Goal: Find specific page/section: Find specific page/section

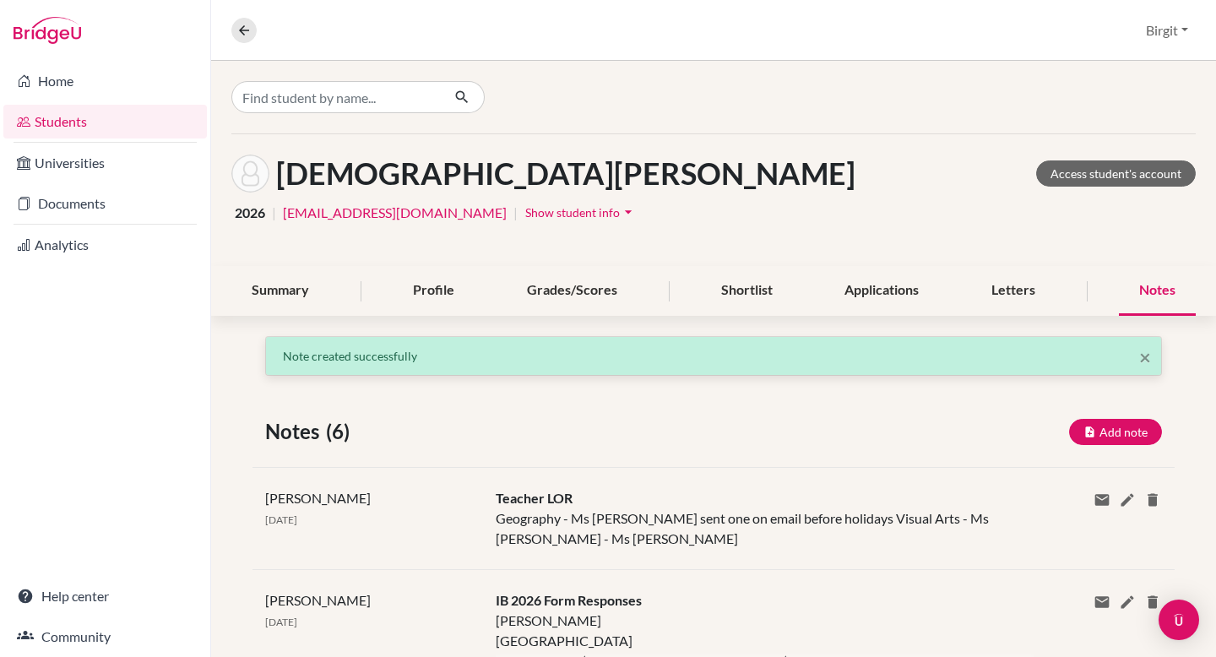
scroll to position [4, 0]
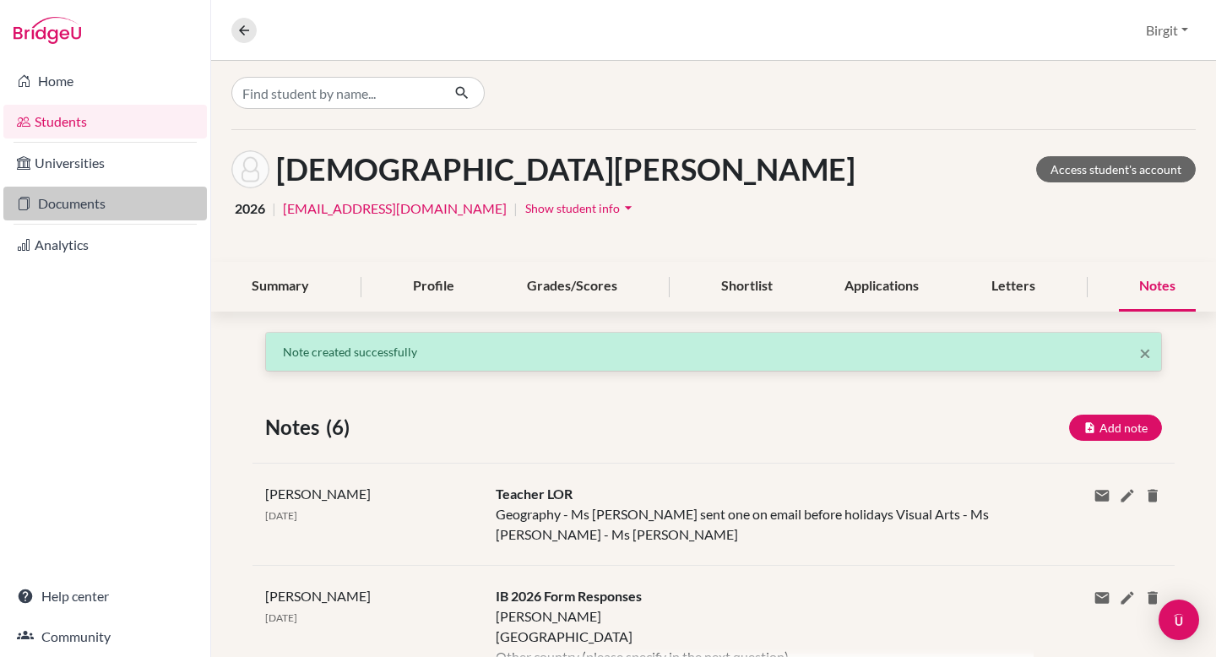
click at [98, 200] on link "Documents" at bounding box center [105, 204] width 204 height 34
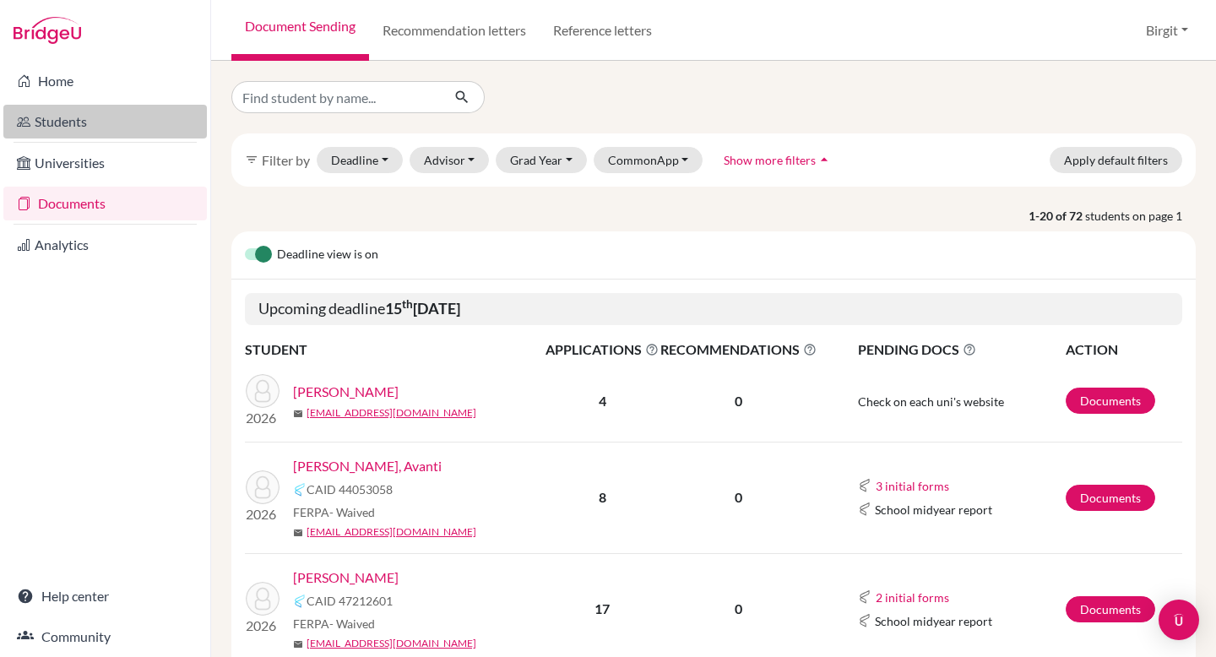
click at [97, 120] on link "Students" at bounding box center [105, 122] width 204 height 34
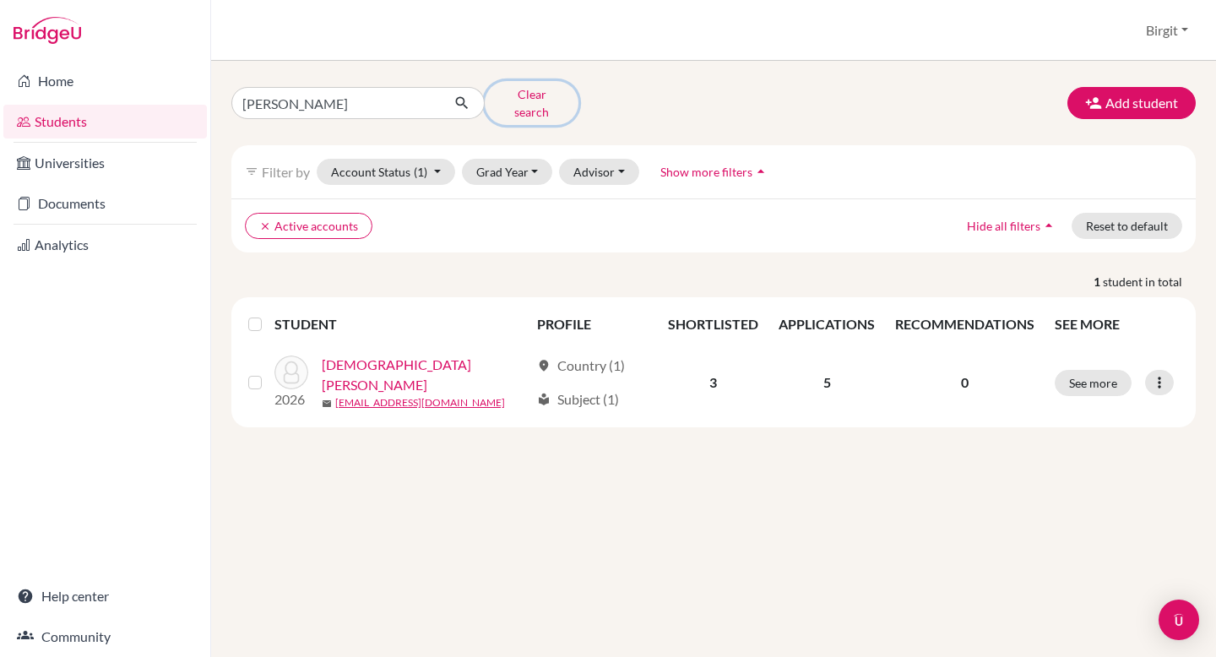
click at [532, 100] on button "Clear search" at bounding box center [532, 103] width 94 height 44
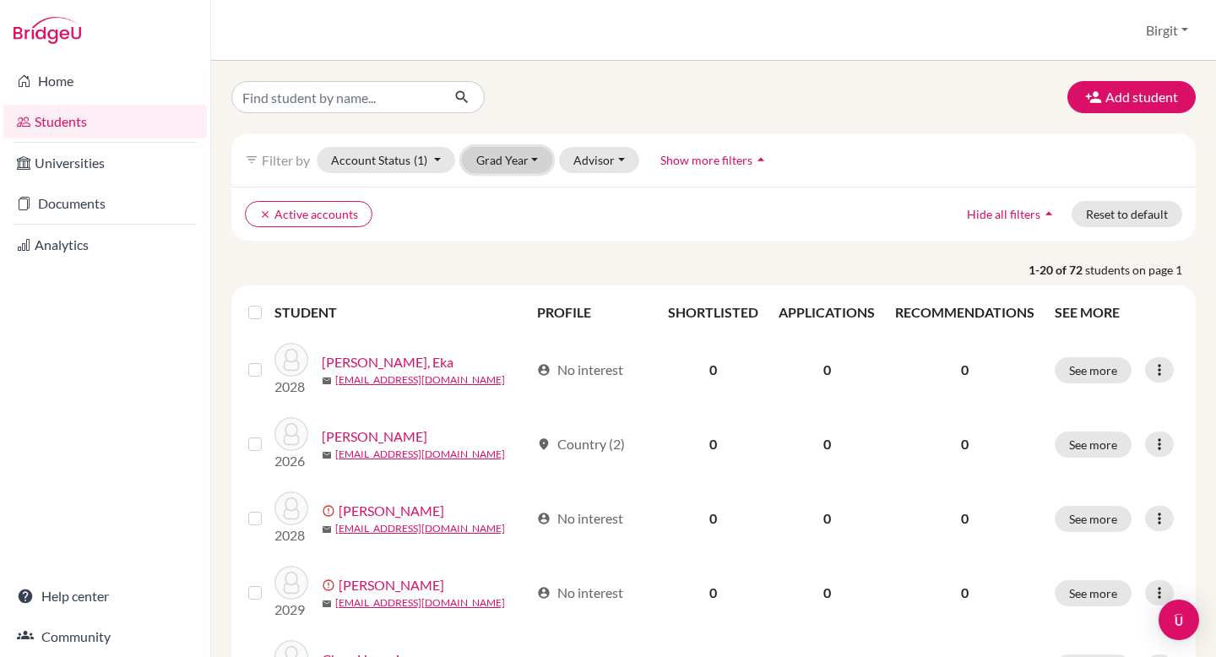
click at [508, 167] on button "Grad Year" at bounding box center [507, 160] width 91 height 26
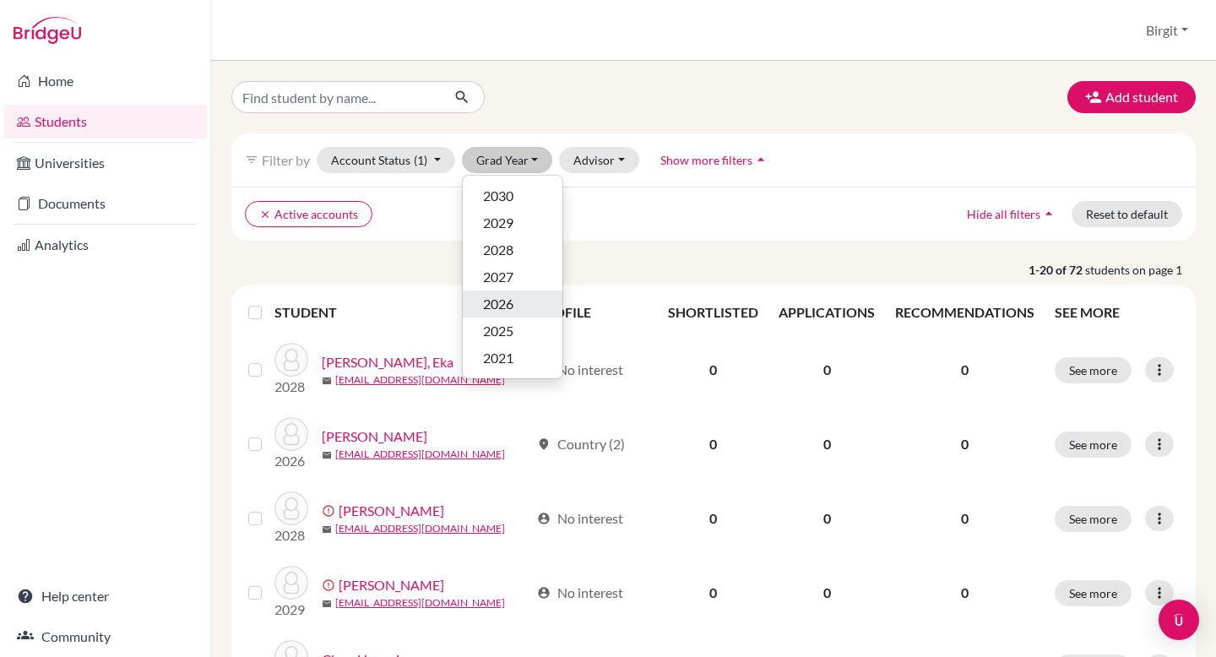
click at [506, 301] on span "2026" at bounding box center [498, 304] width 30 height 20
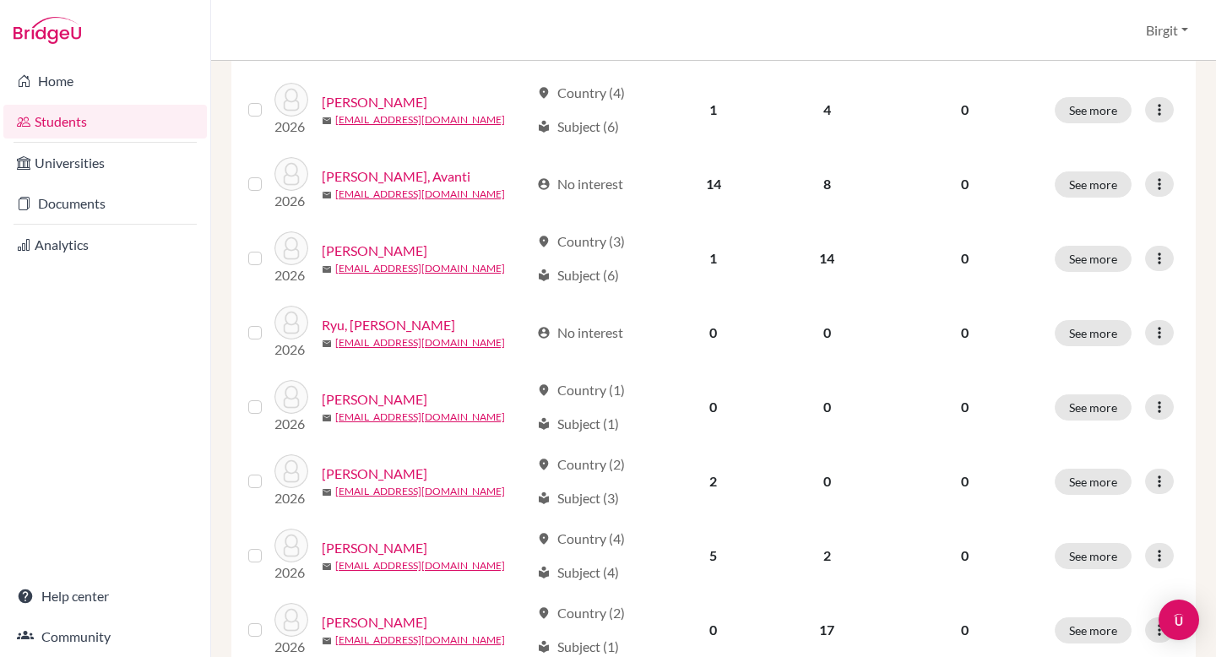
scroll to position [1275, 0]
